Goal: Navigation & Orientation: Find specific page/section

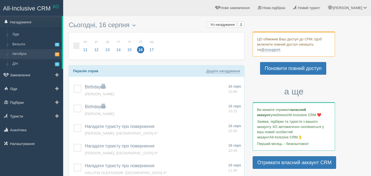
click at [24, 53] on link "Автобуси 2" at bounding box center [36, 54] width 52 height 10
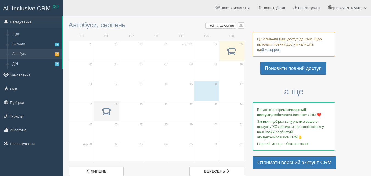
click at [105, 108] on span at bounding box center [106, 111] width 7 height 7
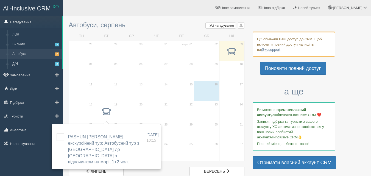
click at [28, 24] on link "Нагадування" at bounding box center [31, 22] width 62 height 12
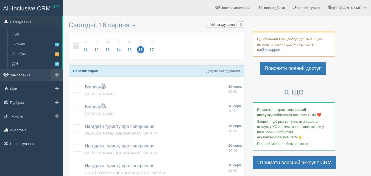
click at [18, 73] on link "Замовлення" at bounding box center [31, 75] width 63 height 12
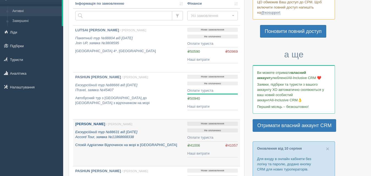
scroll to position [27, 0]
